Goal: Transaction & Acquisition: Purchase product/service

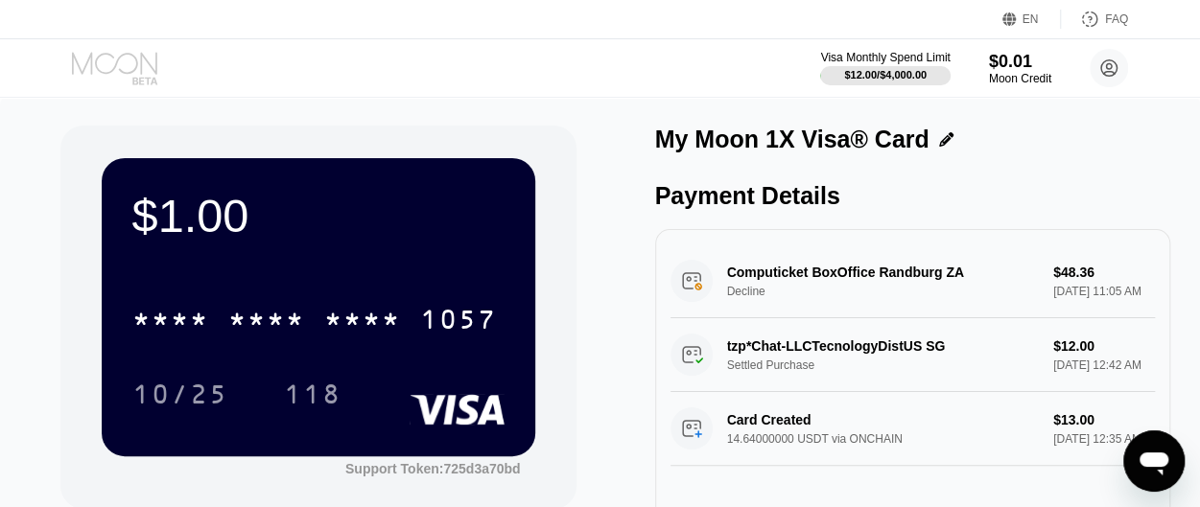
click at [133, 60] on icon at bounding box center [116, 69] width 89 height 34
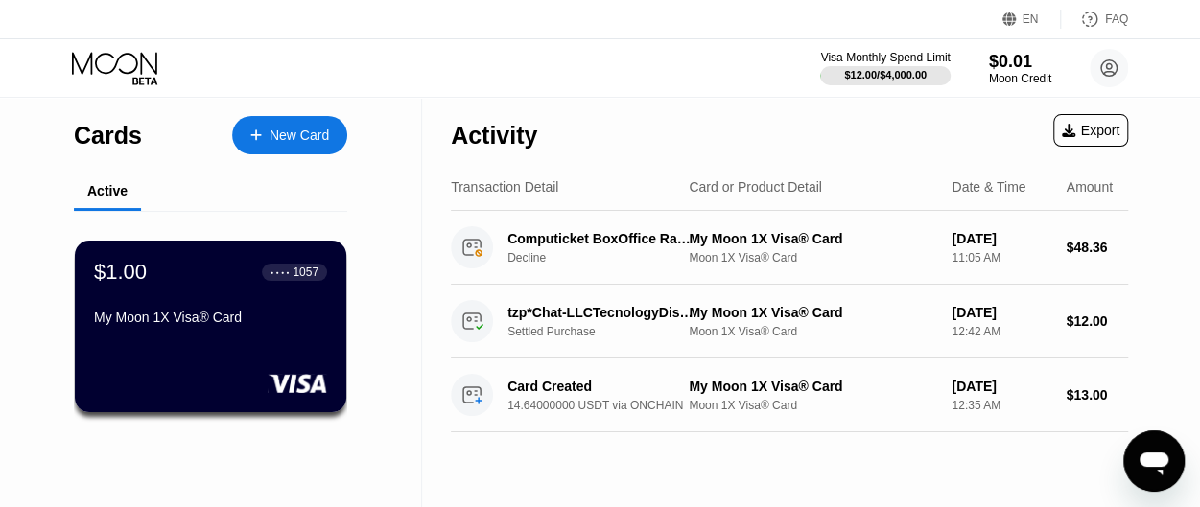
click at [312, 128] on div "New Card" at bounding box center [299, 136] width 59 height 16
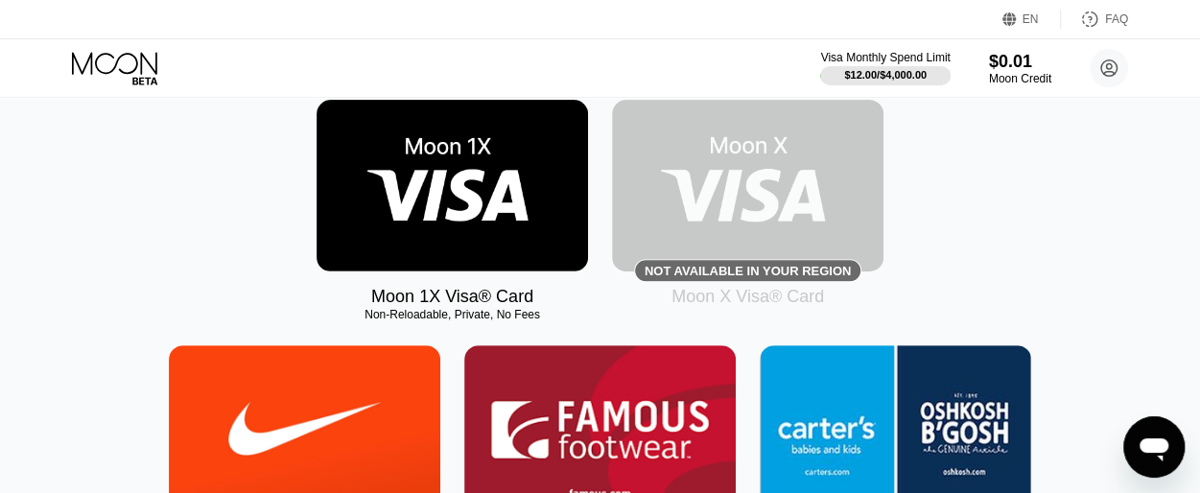
scroll to position [297, 0]
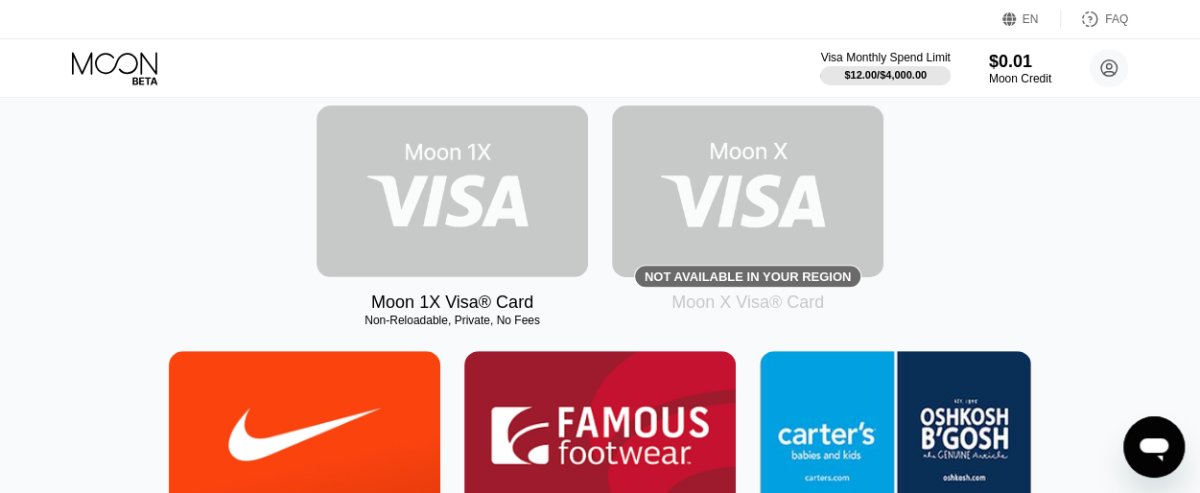
click at [461, 205] on img at bounding box center [452, 192] width 271 height 172
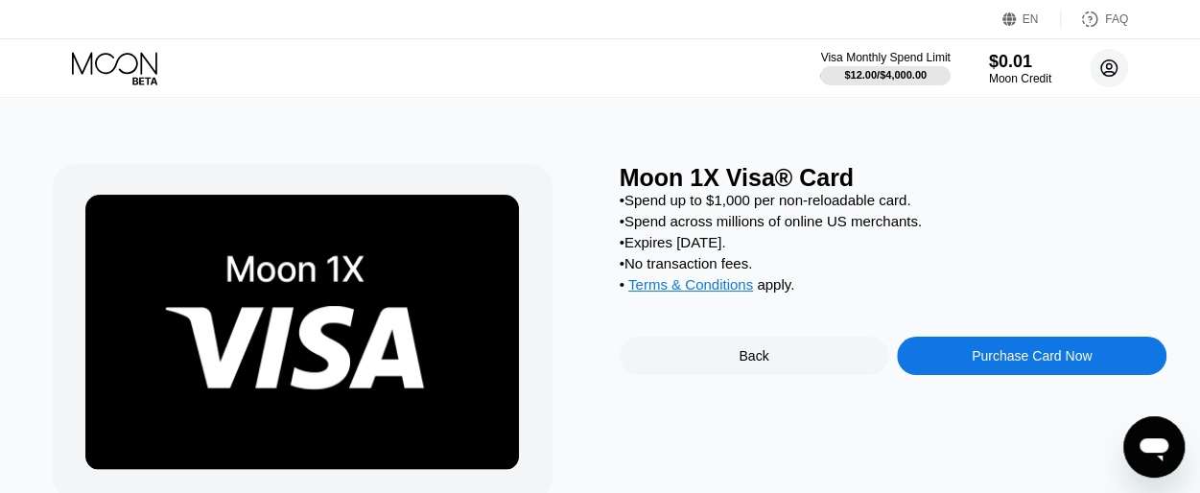
click at [1109, 68] on icon at bounding box center [1109, 68] width 11 height 11
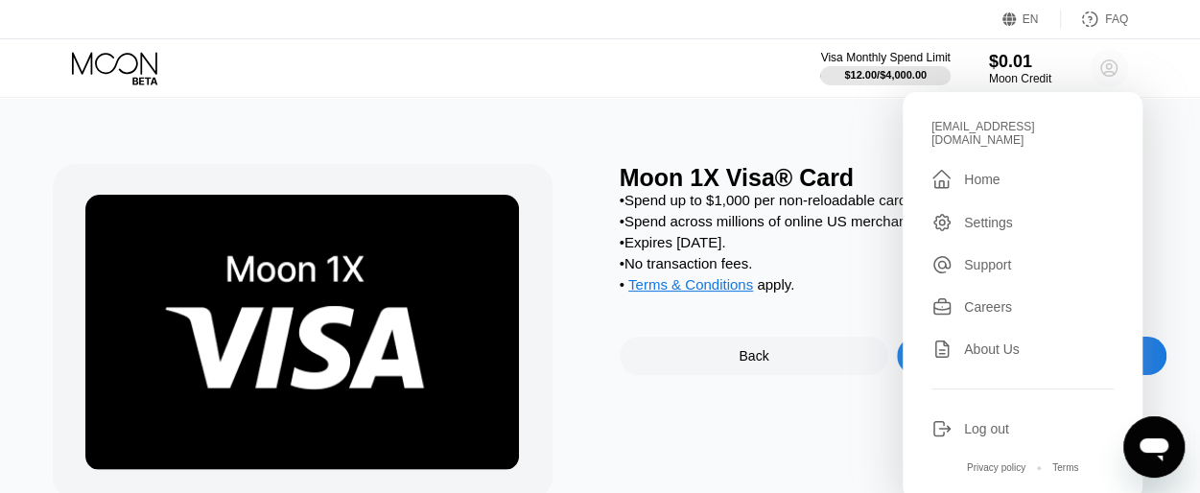
click at [1109, 68] on icon at bounding box center [1109, 68] width 11 height 11
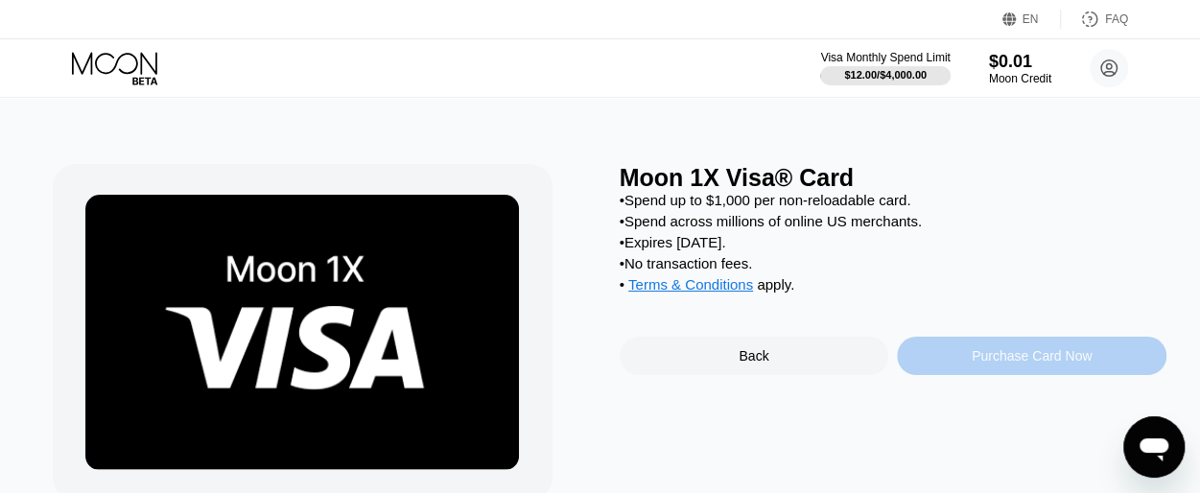
click at [975, 364] on div "Purchase Card Now" at bounding box center [1032, 355] width 120 height 15
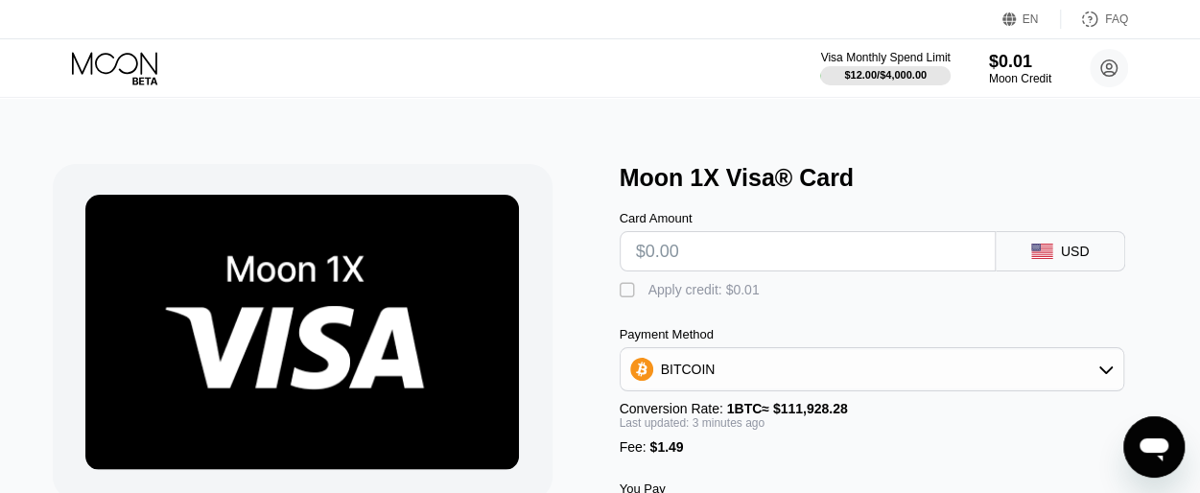
click at [806, 260] on input "text" at bounding box center [807, 251] width 343 height 38
type input "$24"
type input "0.00022773"
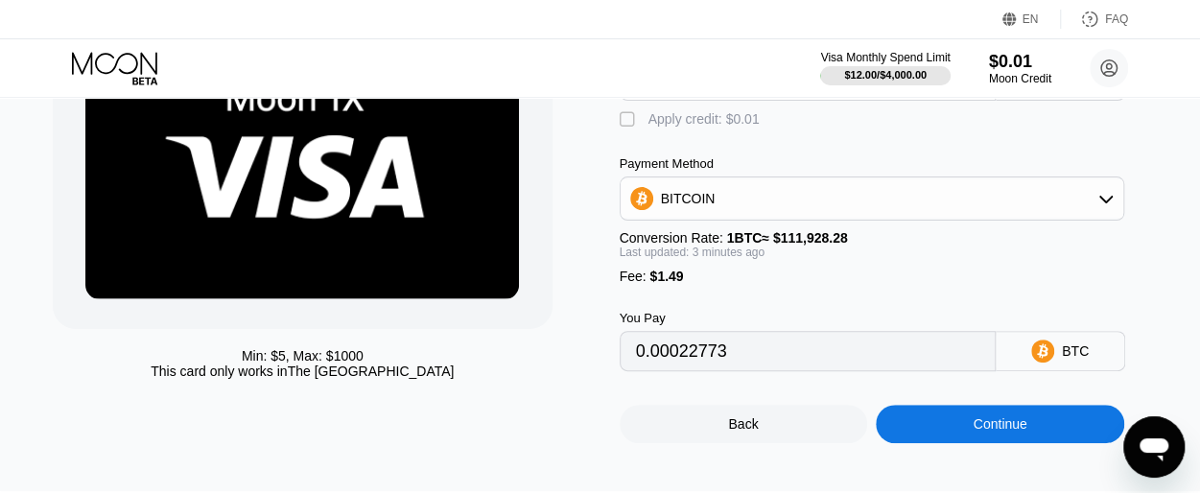
scroll to position [173, 0]
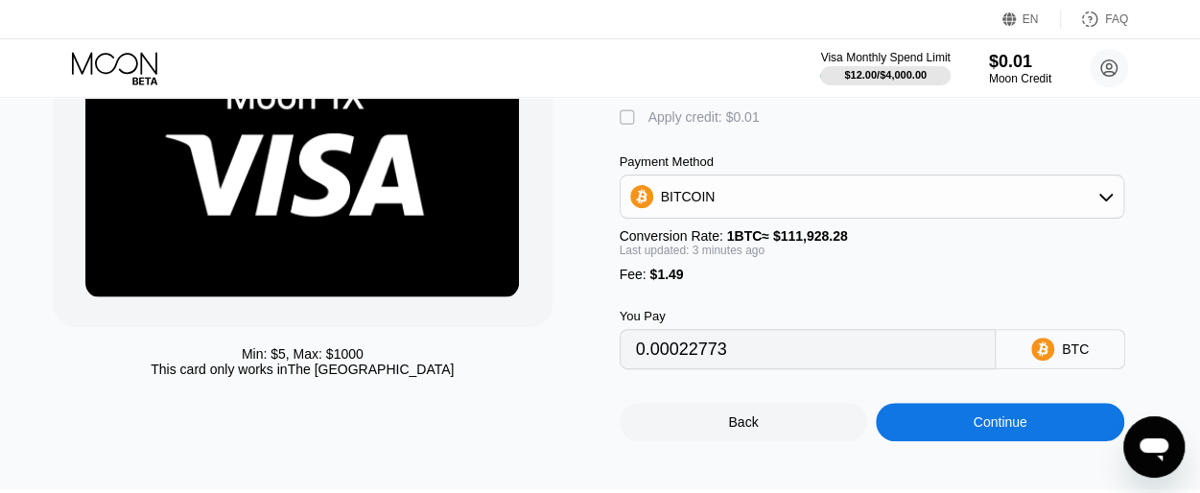
type input "$24"
click at [875, 209] on div "BITCOIN" at bounding box center [872, 196] width 503 height 38
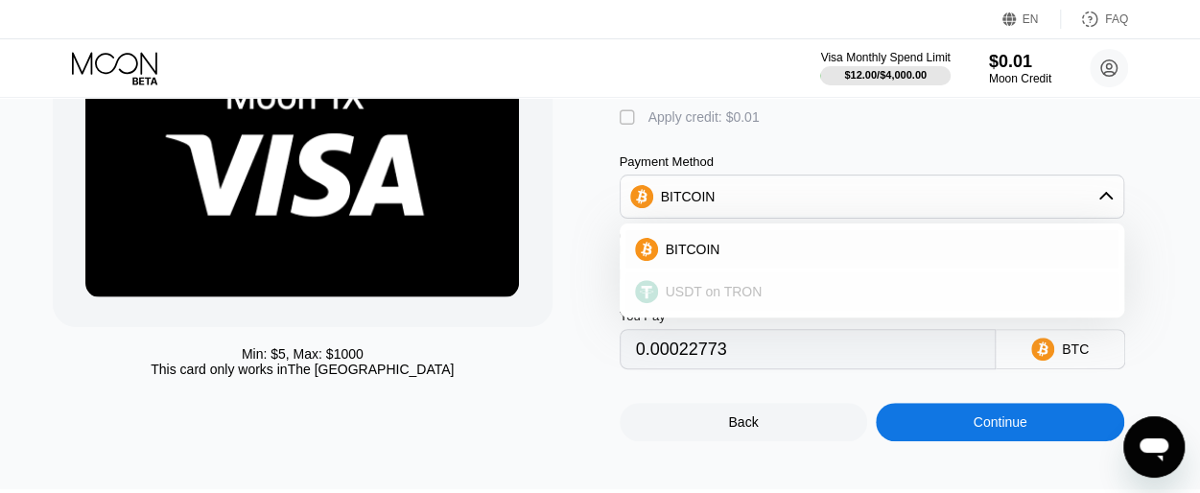
click at [723, 298] on span "USDT on TRON" at bounding box center [714, 291] width 97 height 15
type input "25.75"
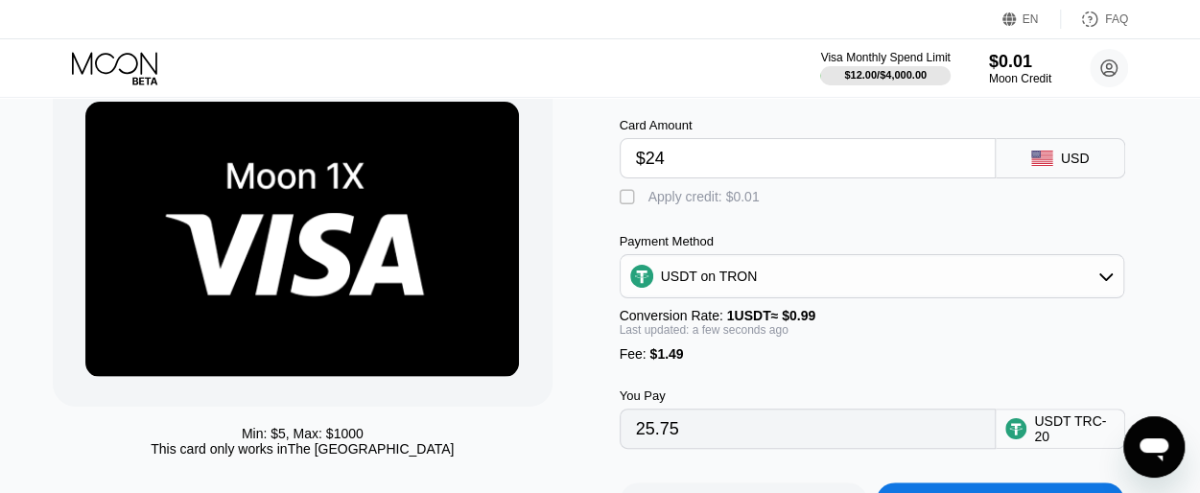
scroll to position [88, 0]
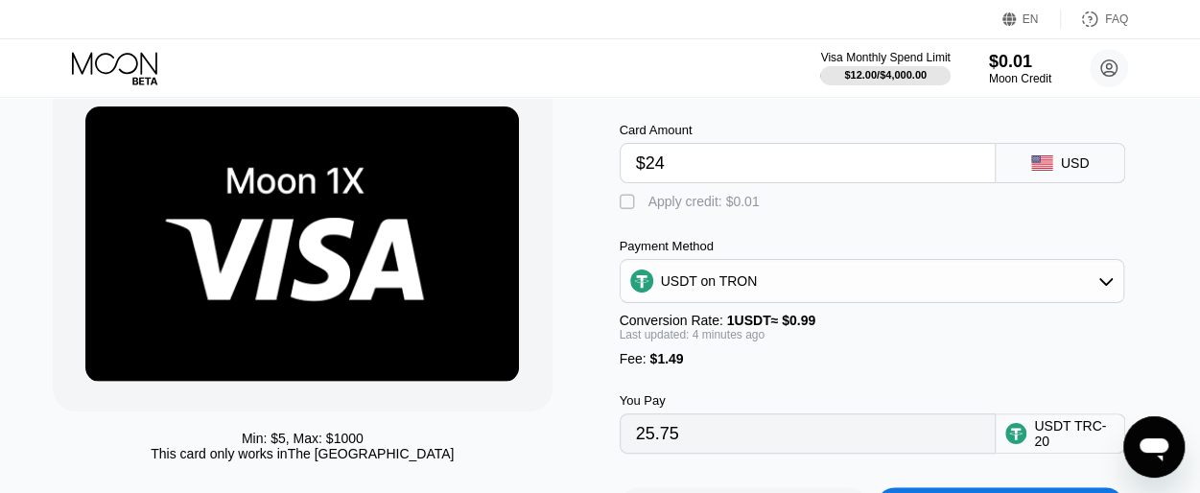
scroll to position [146, 0]
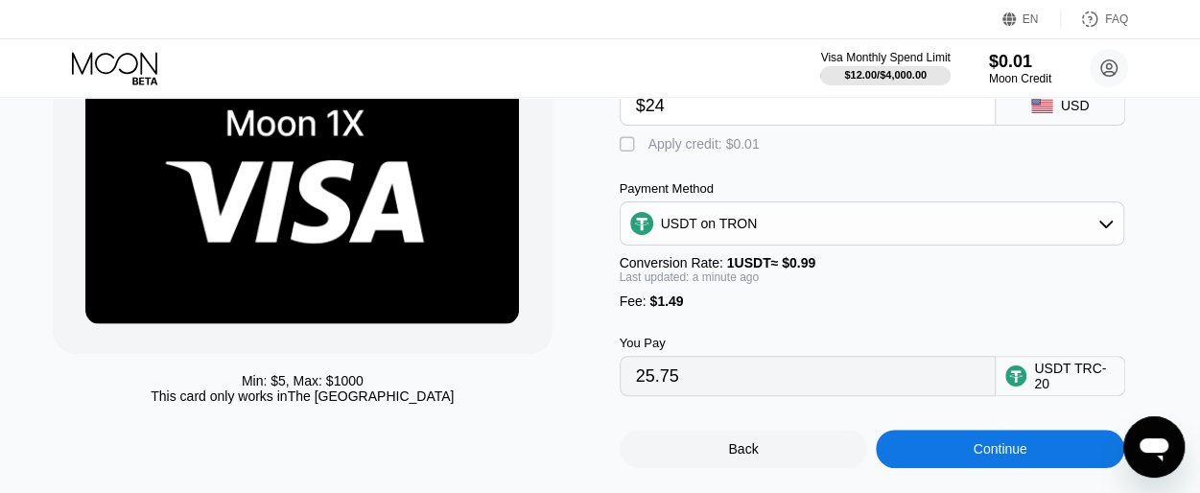
scroll to position [146, 0]
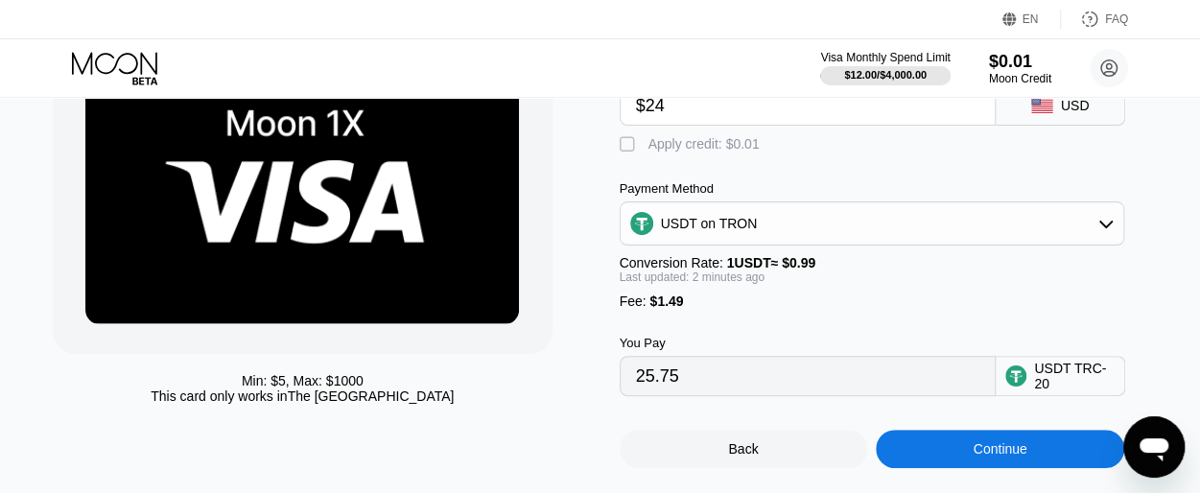
scroll to position [146, 0]
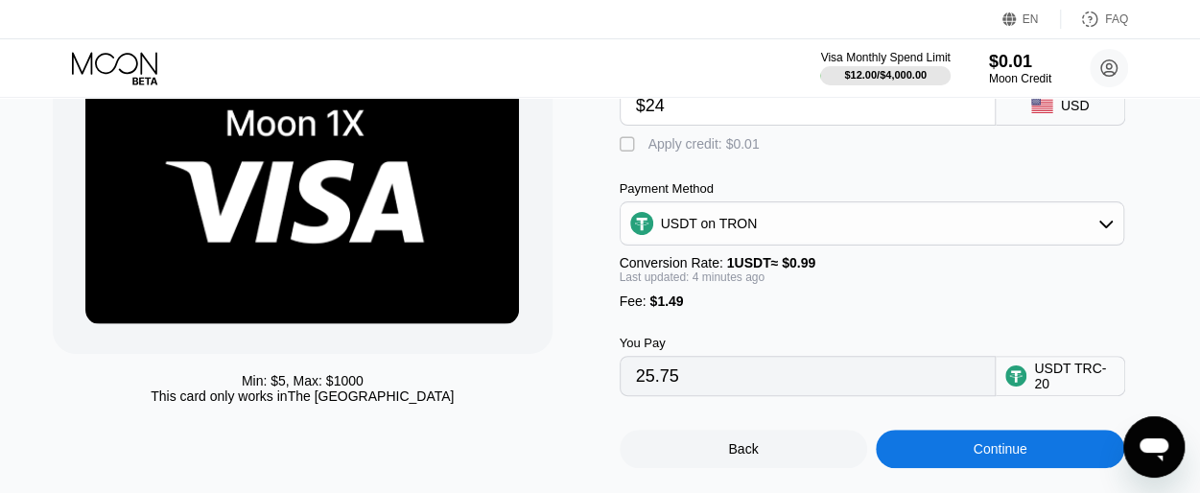
scroll to position [146, 0]
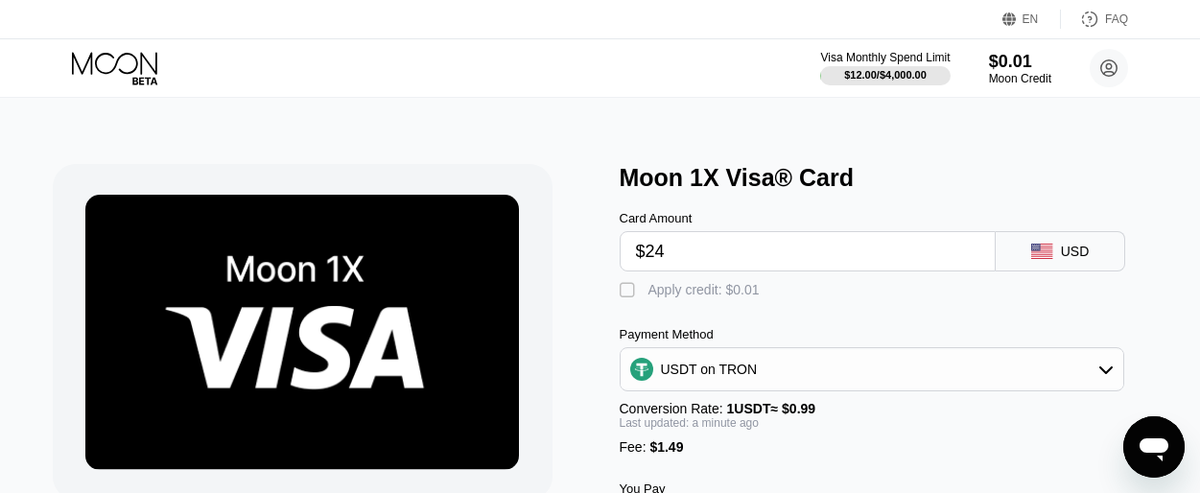
scroll to position [146, 0]
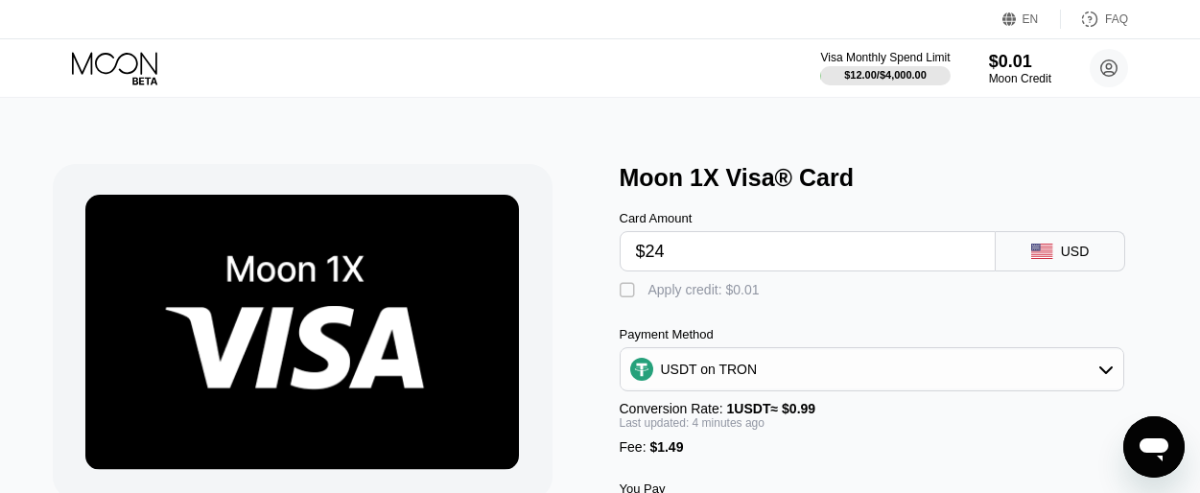
scroll to position [146, 0]
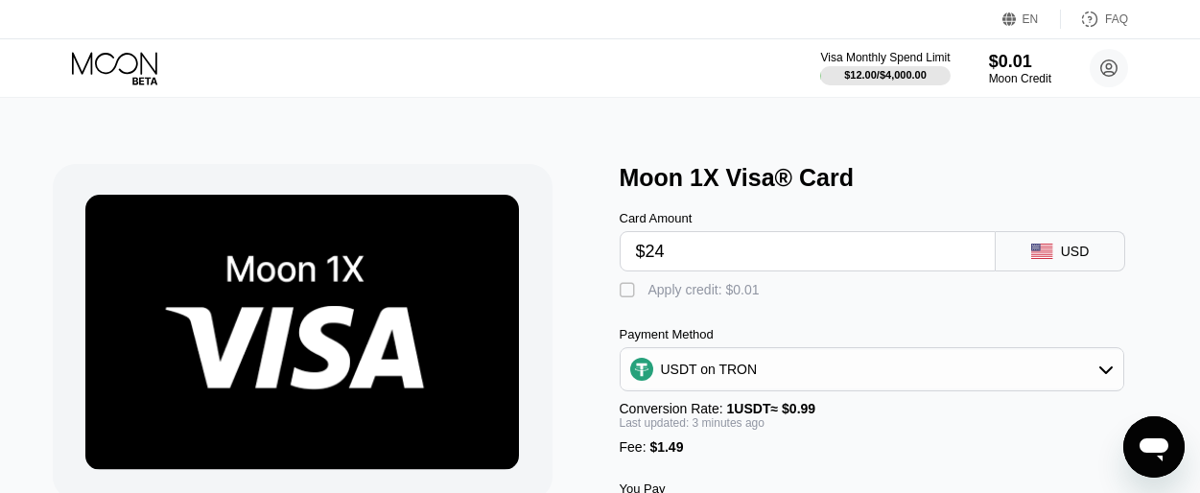
scroll to position [146, 0]
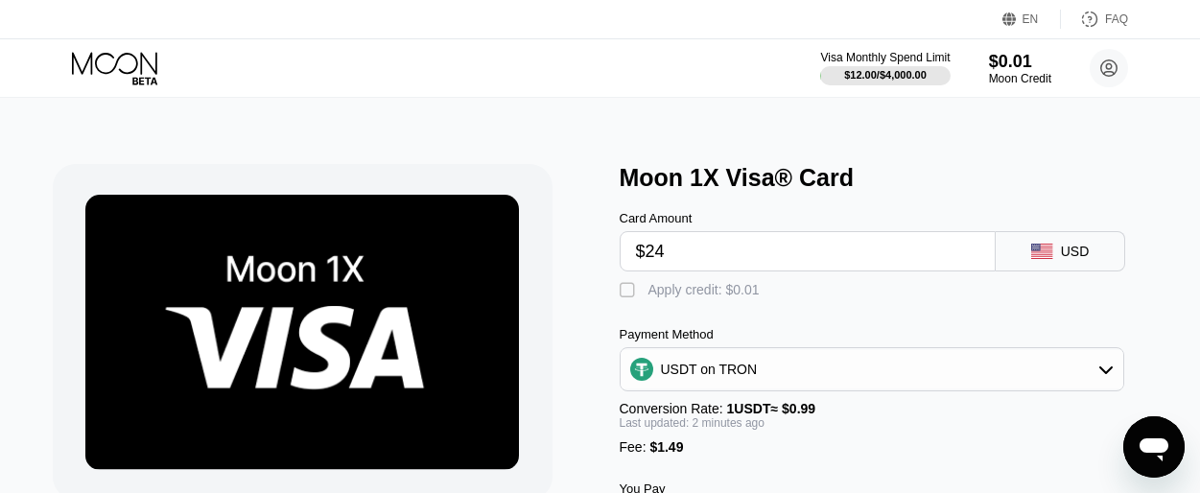
scroll to position [146, 0]
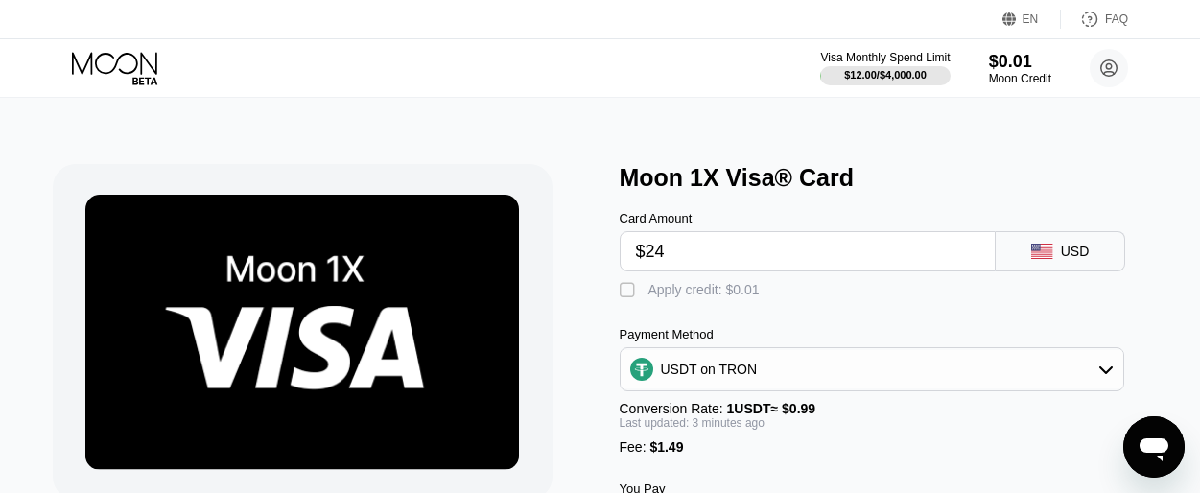
scroll to position [146, 0]
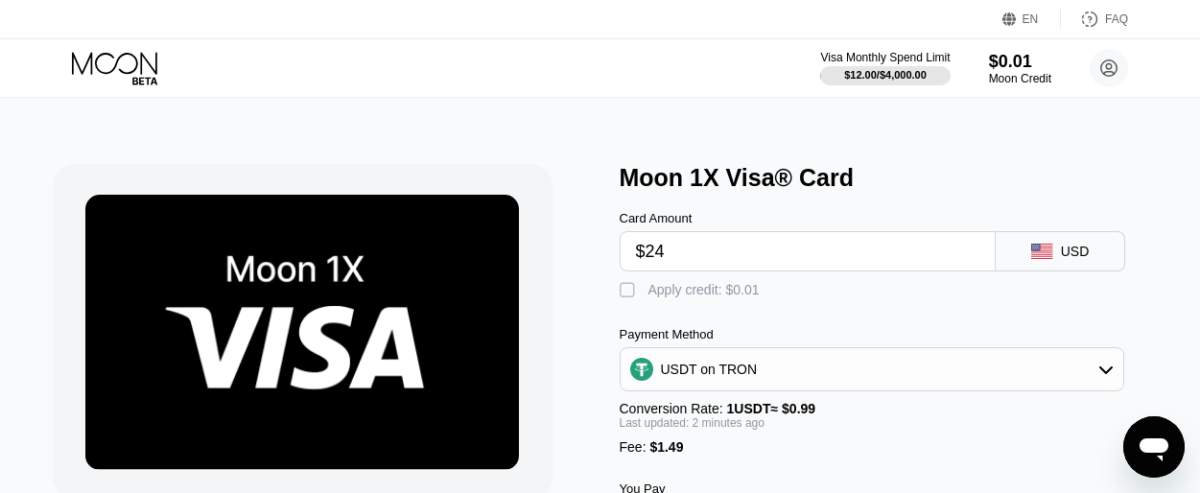
scroll to position [146, 0]
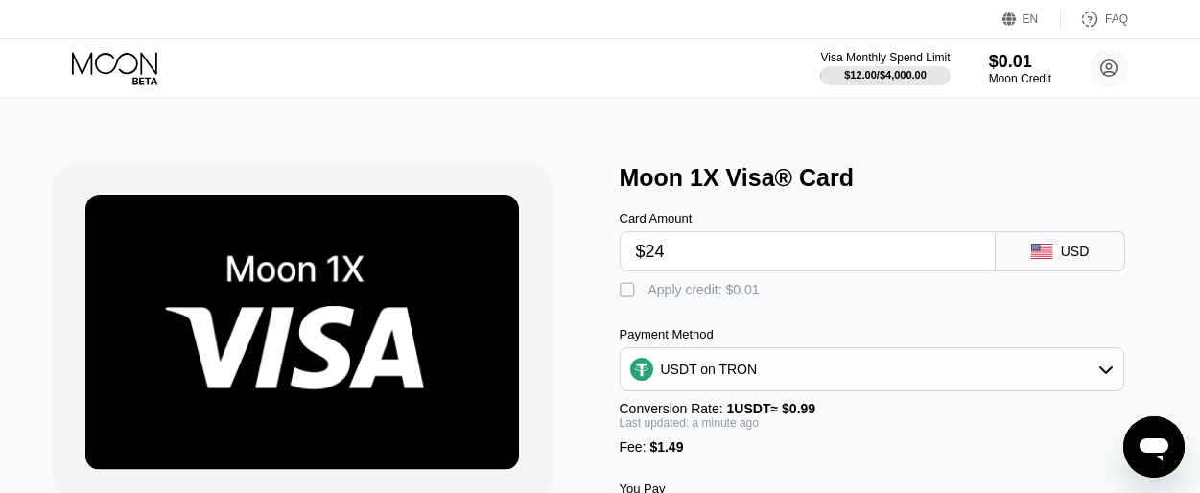
scroll to position [146, 0]
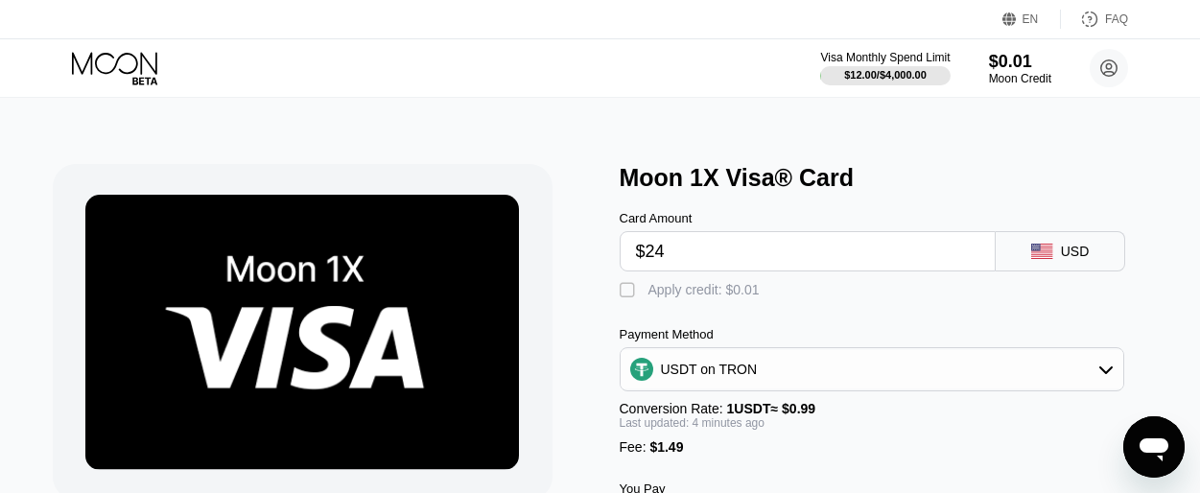
scroll to position [146, 0]
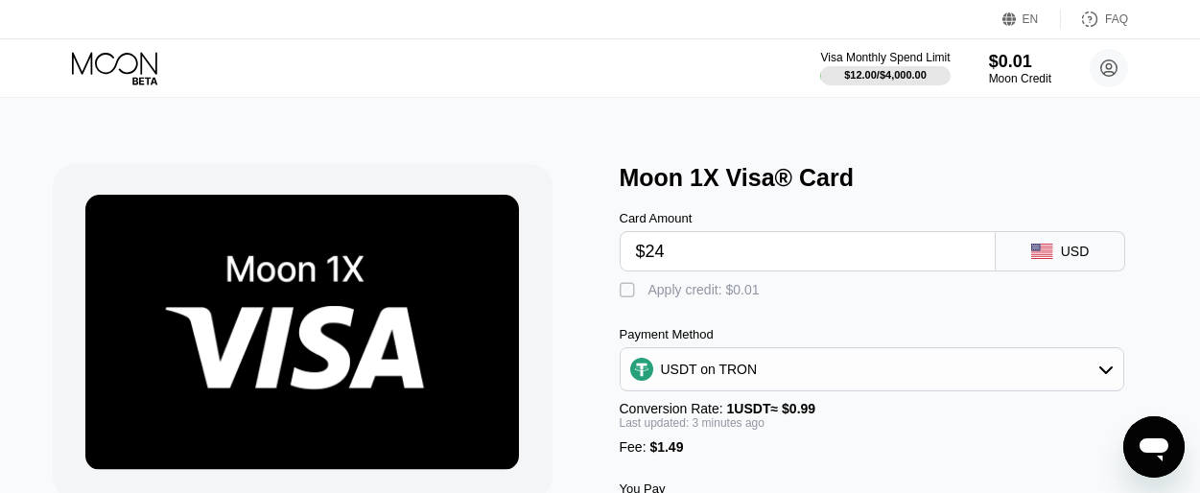
scroll to position [146, 0]
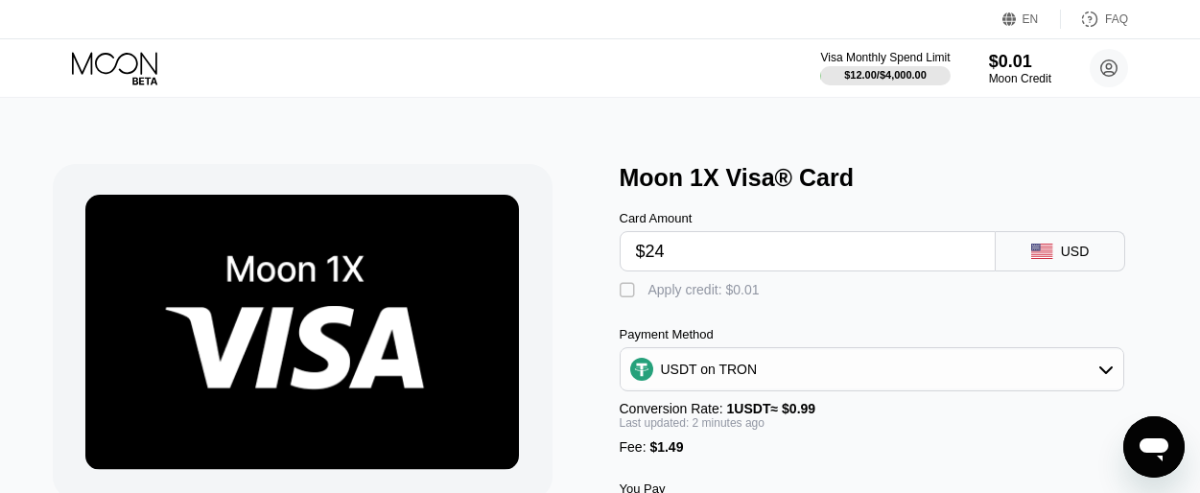
scroll to position [146, 0]
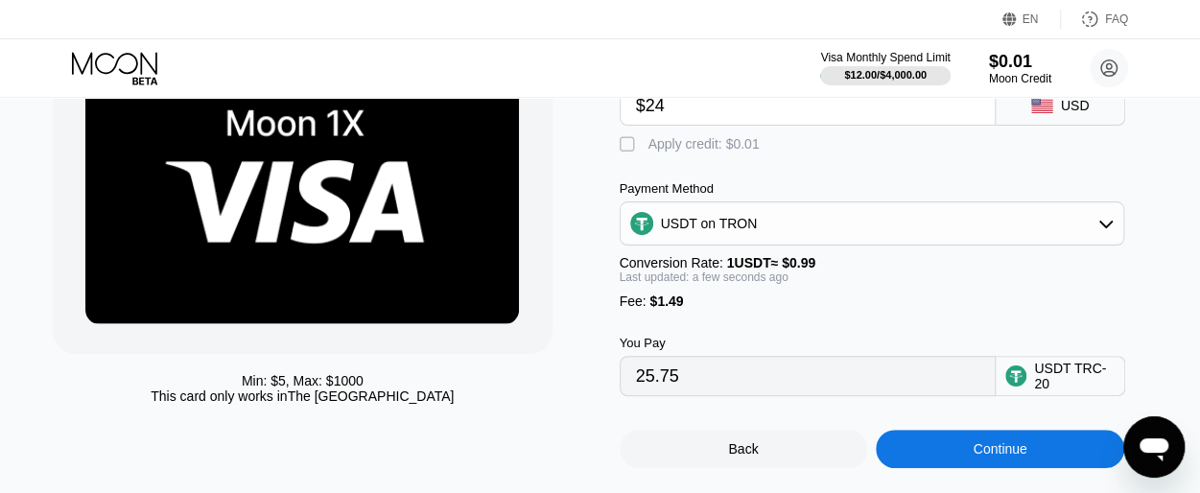
scroll to position [146, 0]
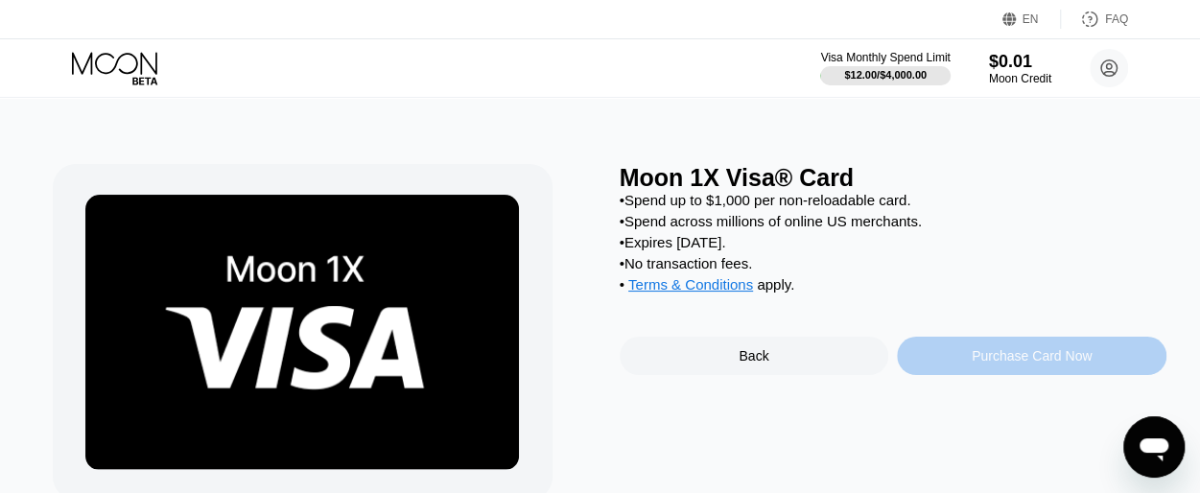
click at [1005, 364] on div "Purchase Card Now" at bounding box center [1032, 355] width 120 height 15
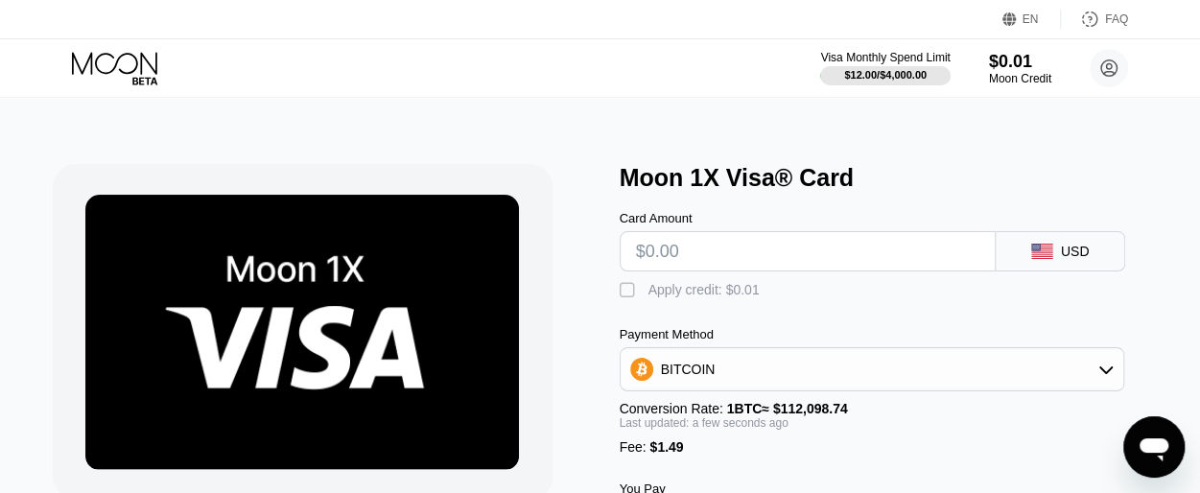
click at [754, 252] on input "text" at bounding box center [807, 251] width 343 height 38
type input "$24"
type input "0.00022739"
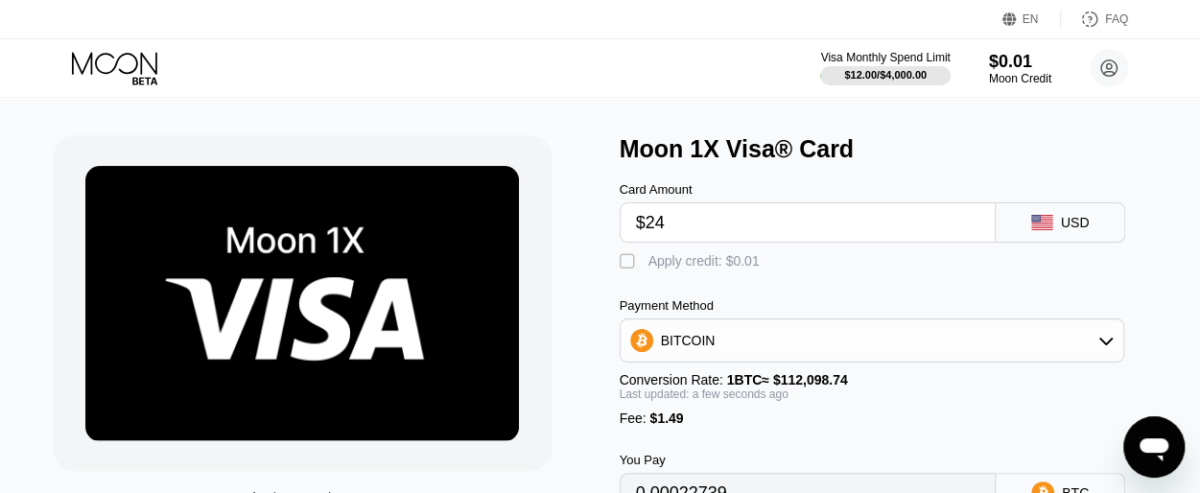
scroll to position [129, 0]
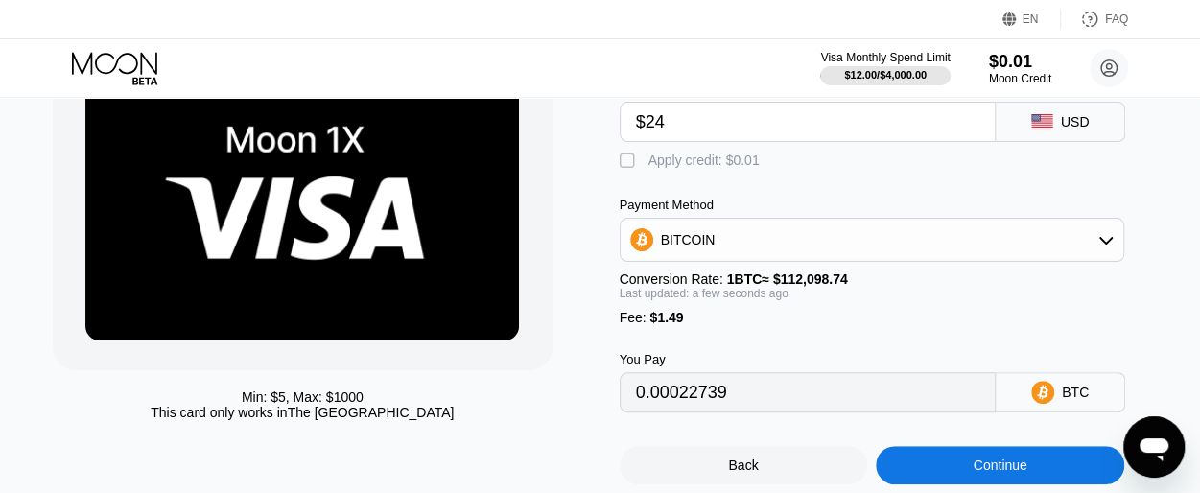
type input "$24"
click at [825, 239] on div "BITCOIN" at bounding box center [872, 240] width 503 height 38
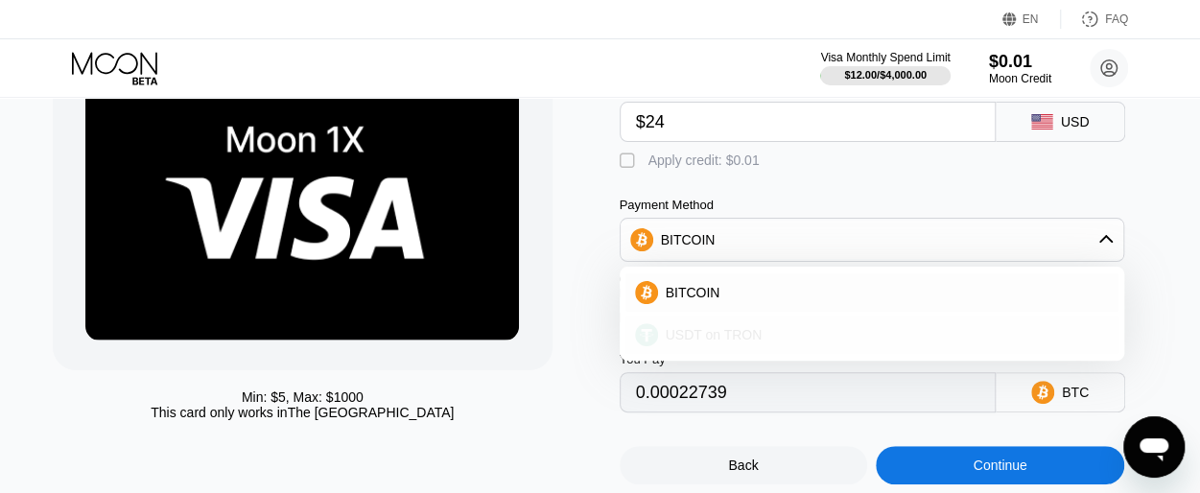
click at [702, 342] on span "USDT on TRON" at bounding box center [714, 334] width 97 height 15
type input "25.75"
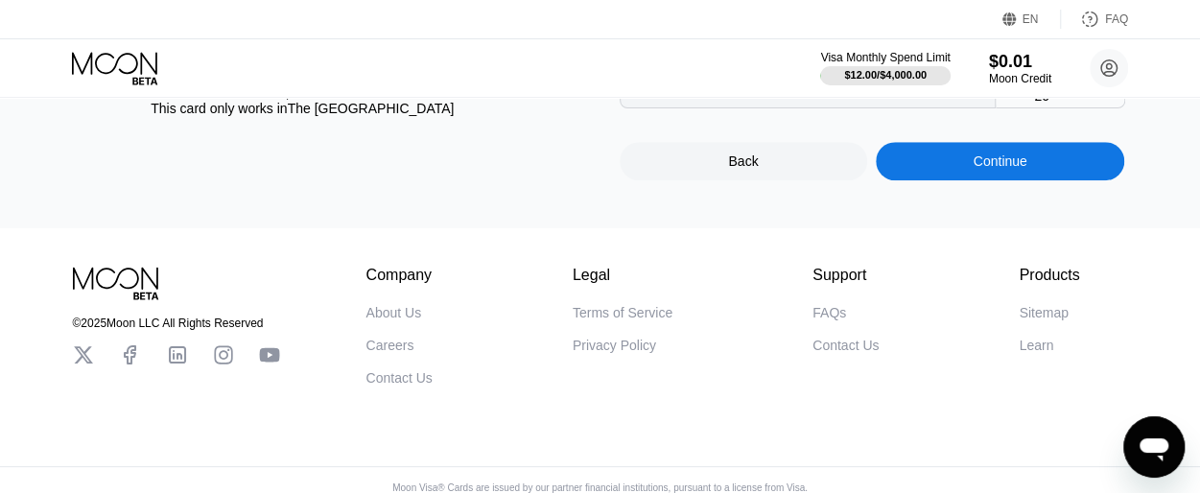
scroll to position [436, 0]
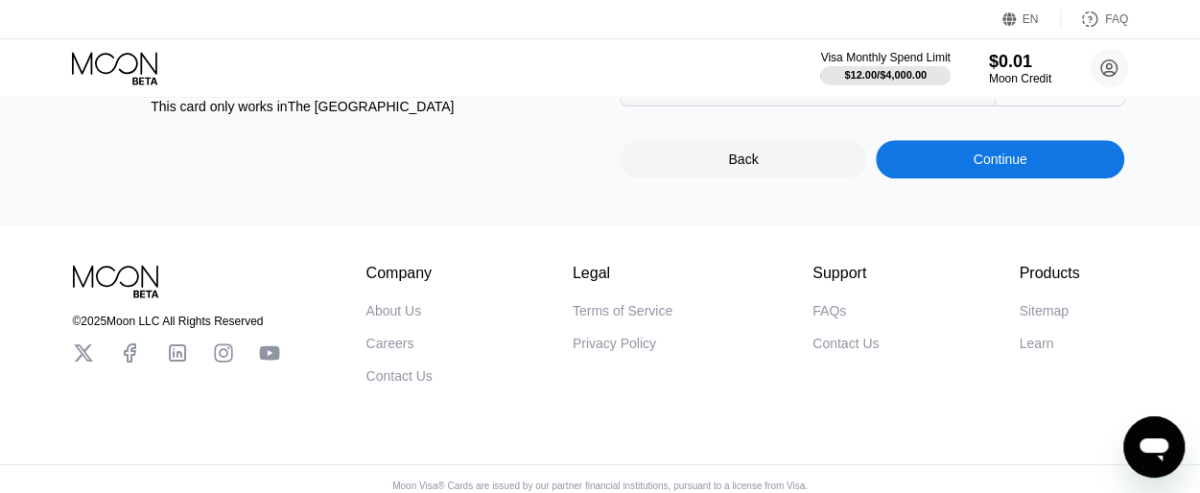
click at [1021, 167] on div "Continue" at bounding box center [1001, 159] width 54 height 15
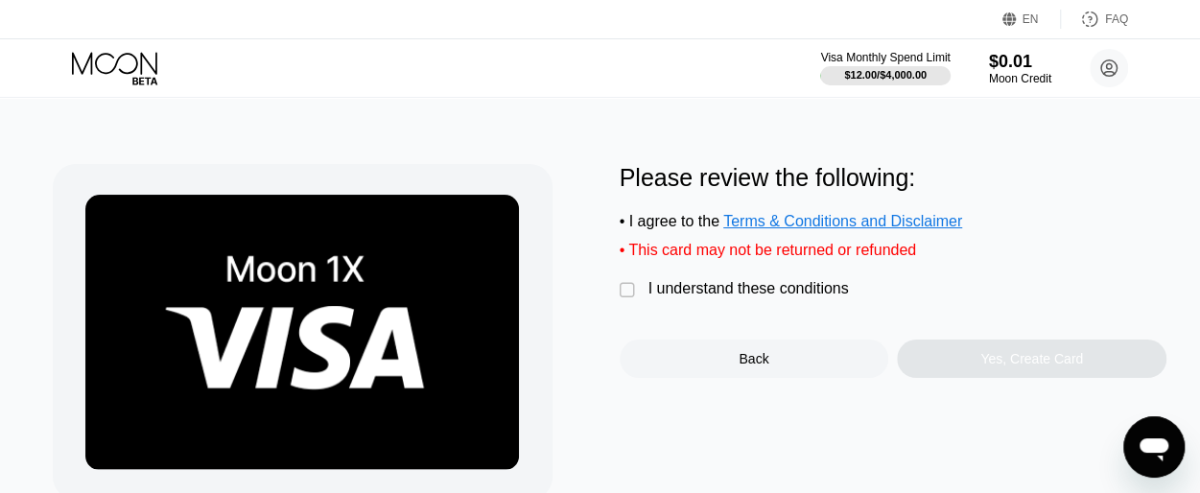
click at [629, 294] on div "" at bounding box center [629, 290] width 19 height 19
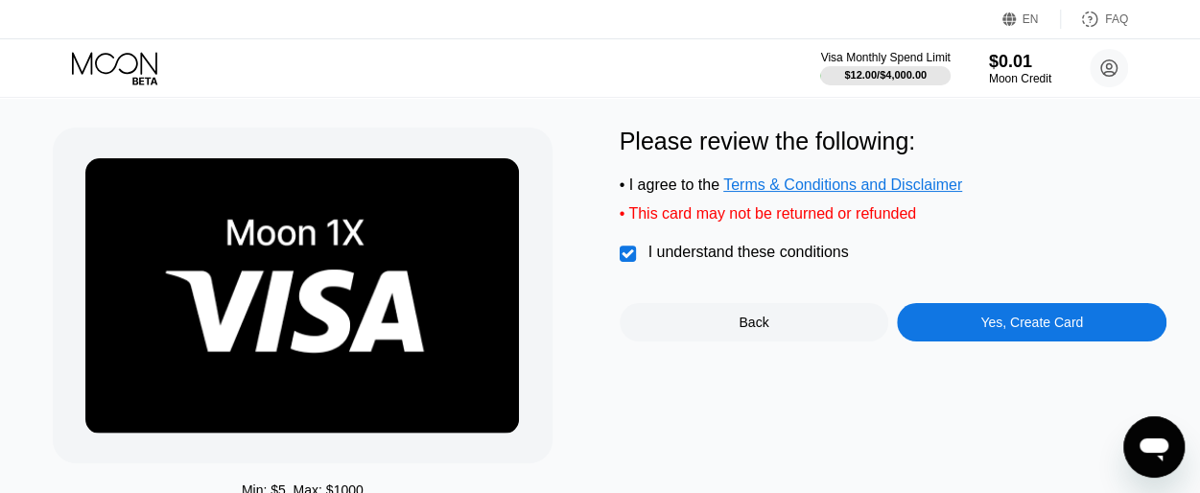
scroll to position [40, 0]
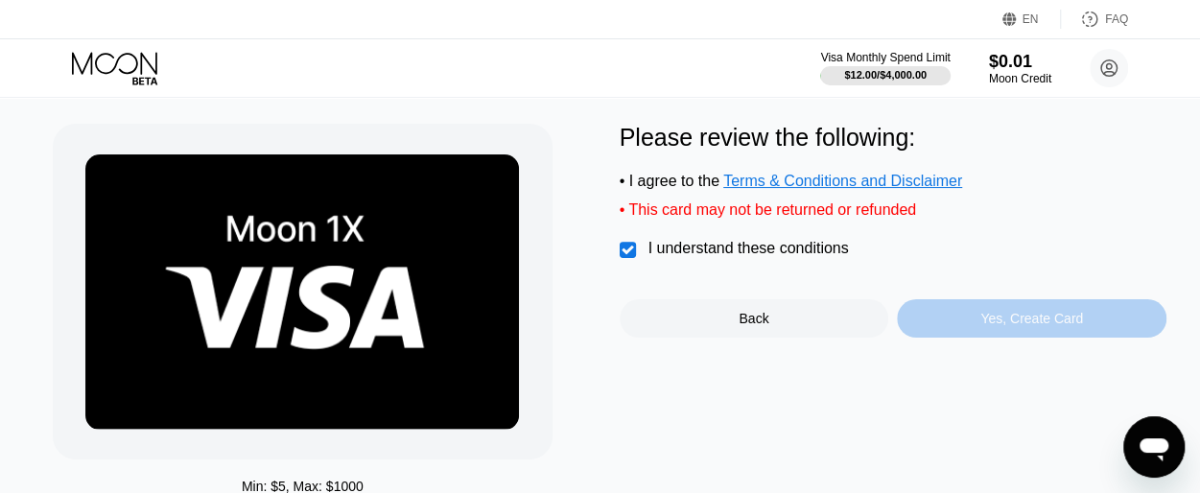
click at [1000, 326] on div "Yes, Create Card" at bounding box center [1031, 318] width 103 height 15
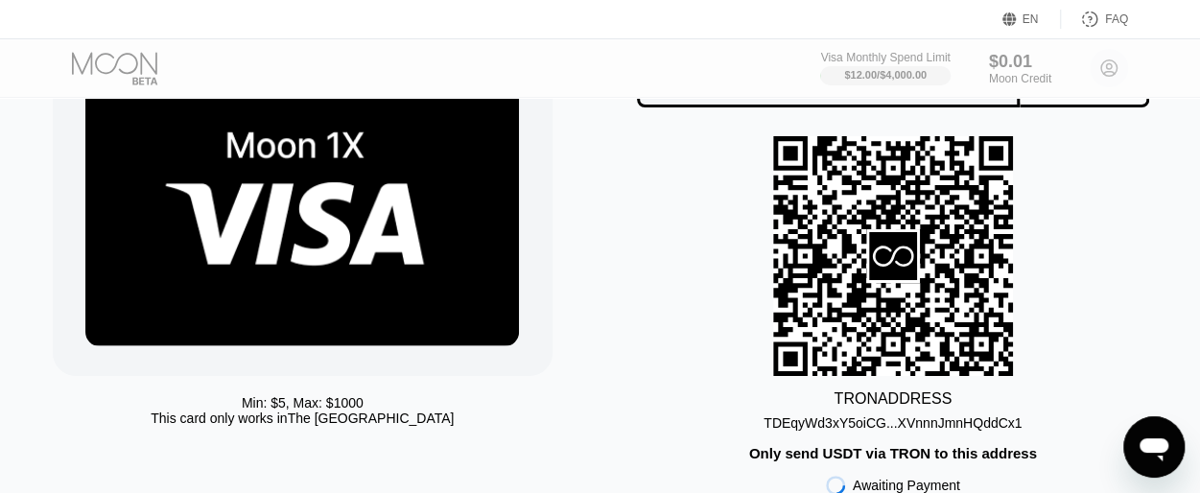
scroll to position [146, 0]
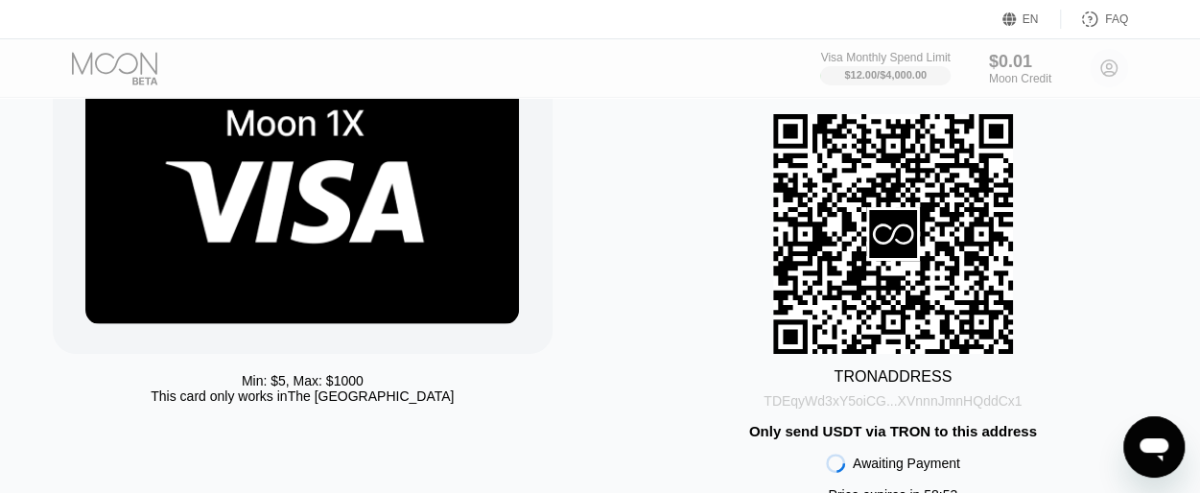
click at [899, 403] on div "TDEqyWd3xY5oiCG...XVnnnJmnHQddCx1" at bounding box center [893, 400] width 258 height 15
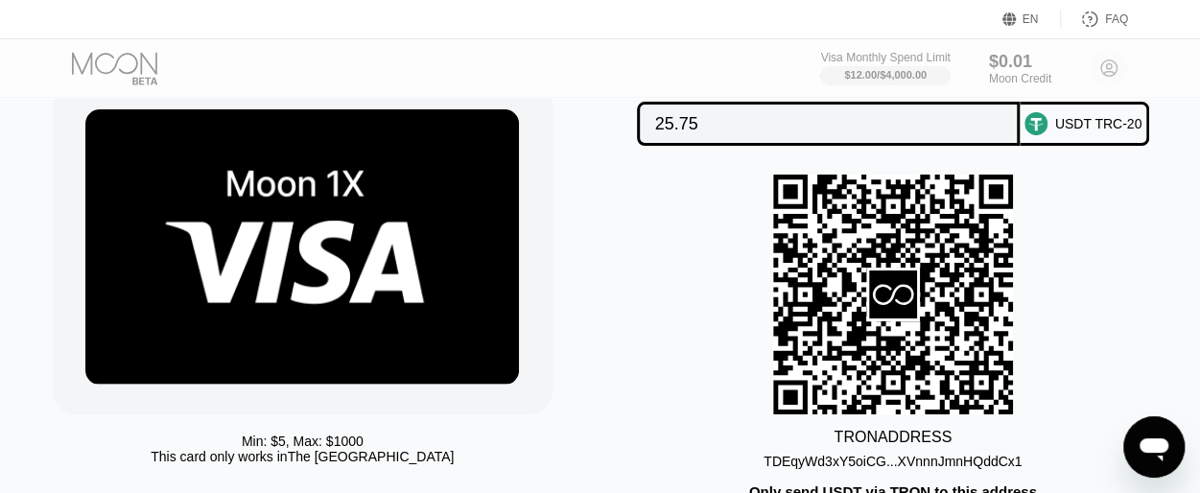
scroll to position [59, 0]
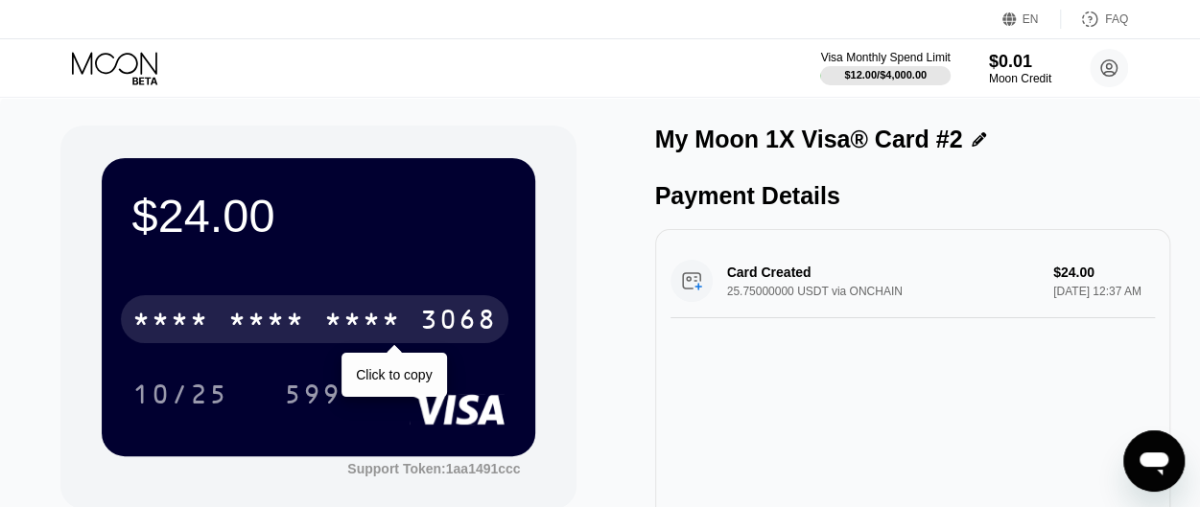
click at [370, 327] on div "* * * *" at bounding box center [362, 322] width 77 height 31
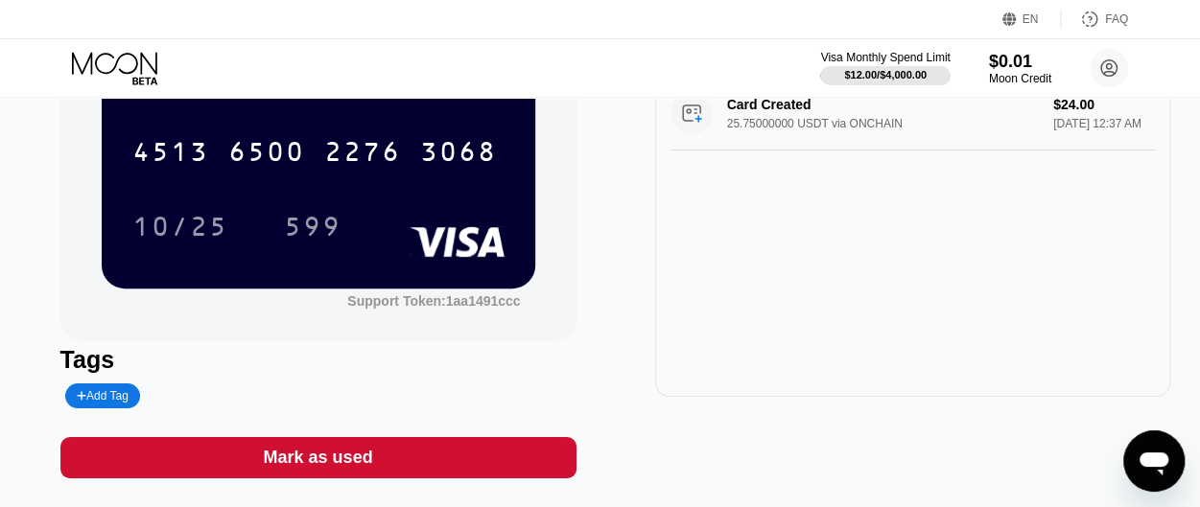
scroll to position [69, 0]
